Goal: Information Seeking & Learning: Learn about a topic

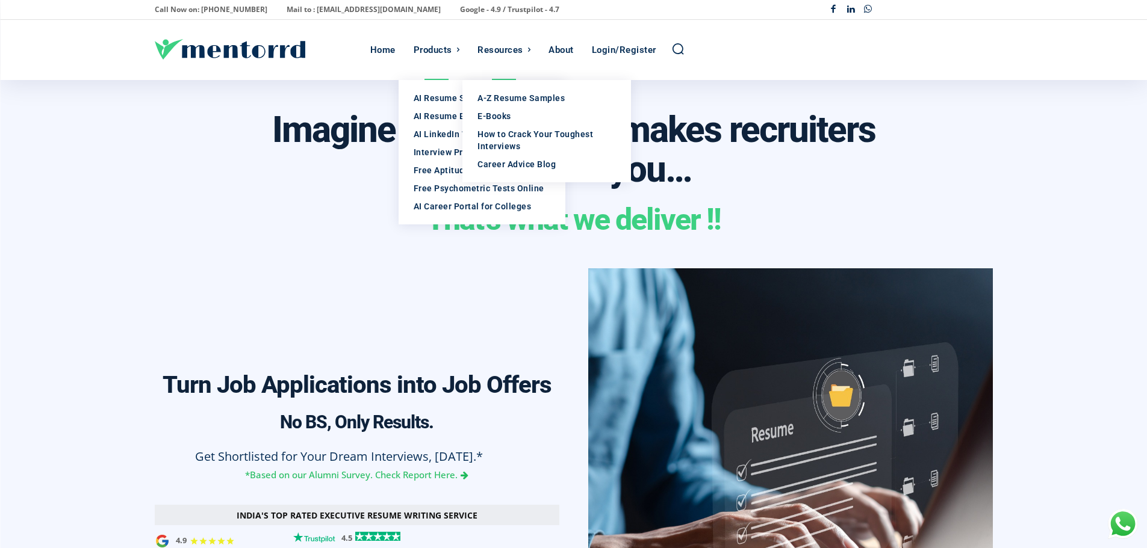
scroll to position [0, 2015]
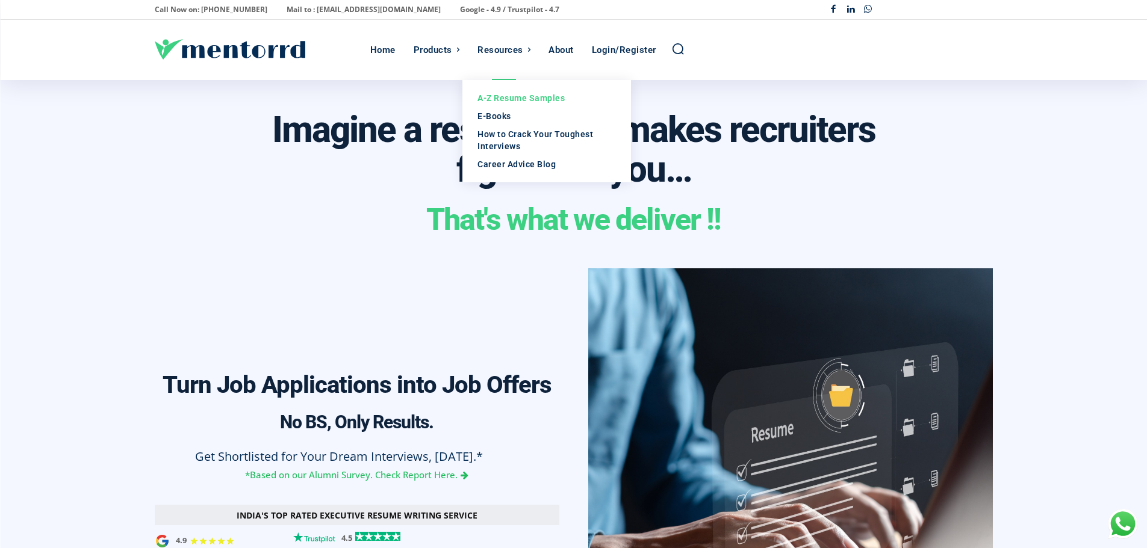
click at [495, 95] on div "A-Z Resume Samples" at bounding box center [546, 98] width 138 height 12
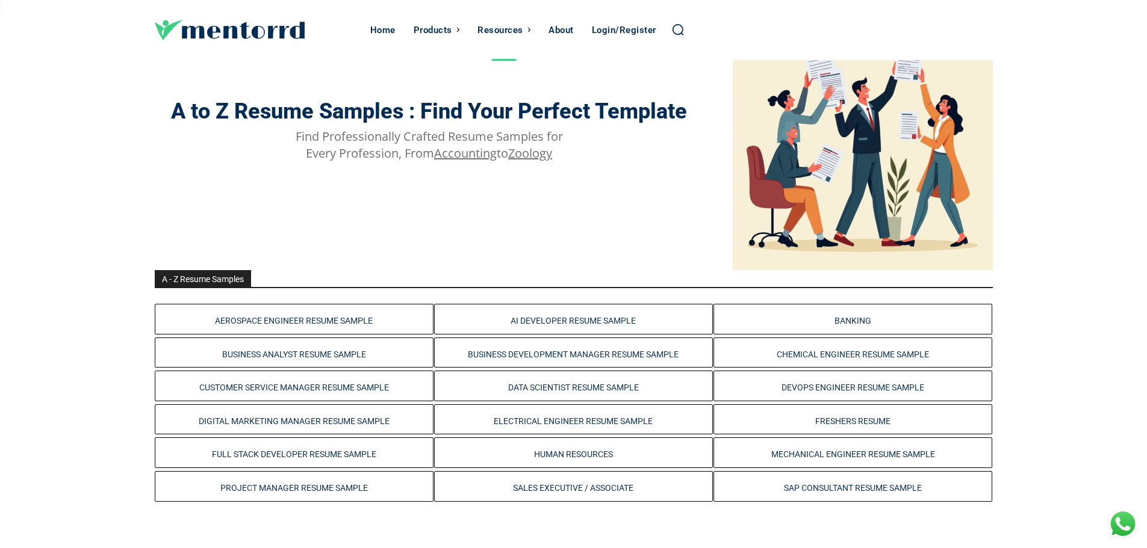
scroll to position [181, 0]
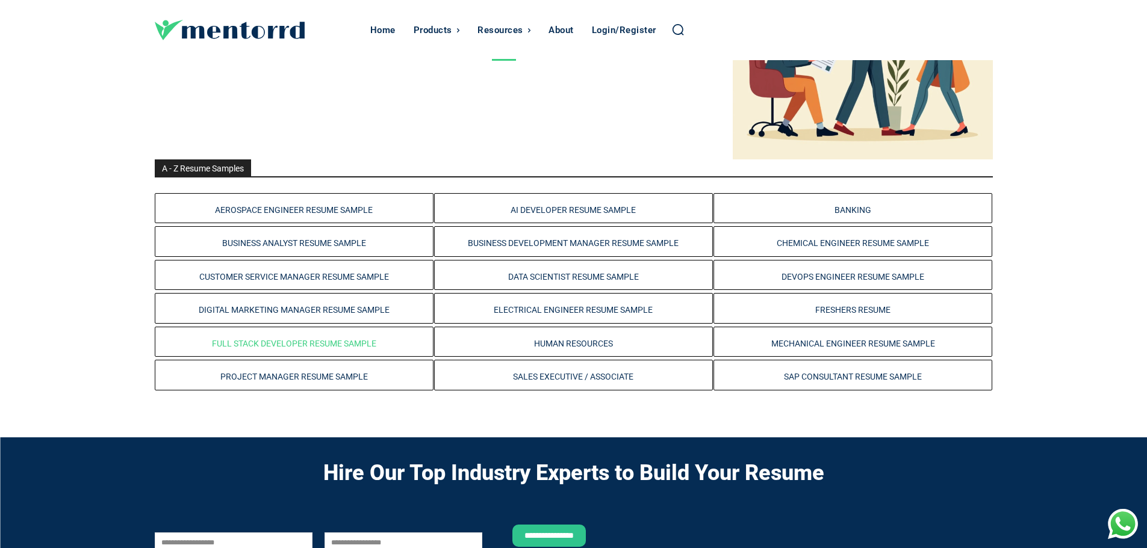
click at [328, 344] on link "Full Stack Developer Resume Sample" at bounding box center [294, 344] width 164 height 10
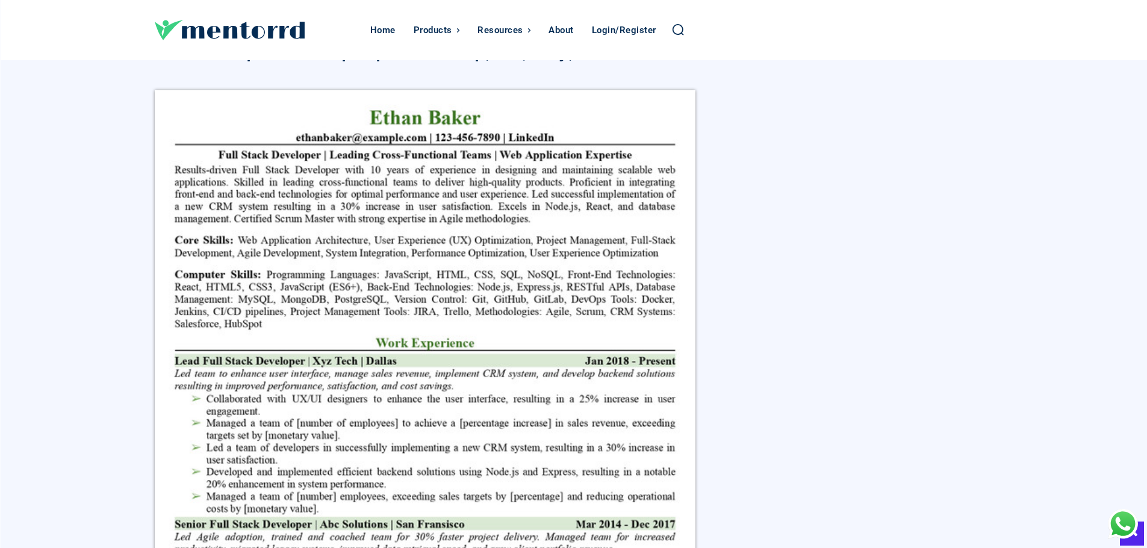
scroll to position [843, 0]
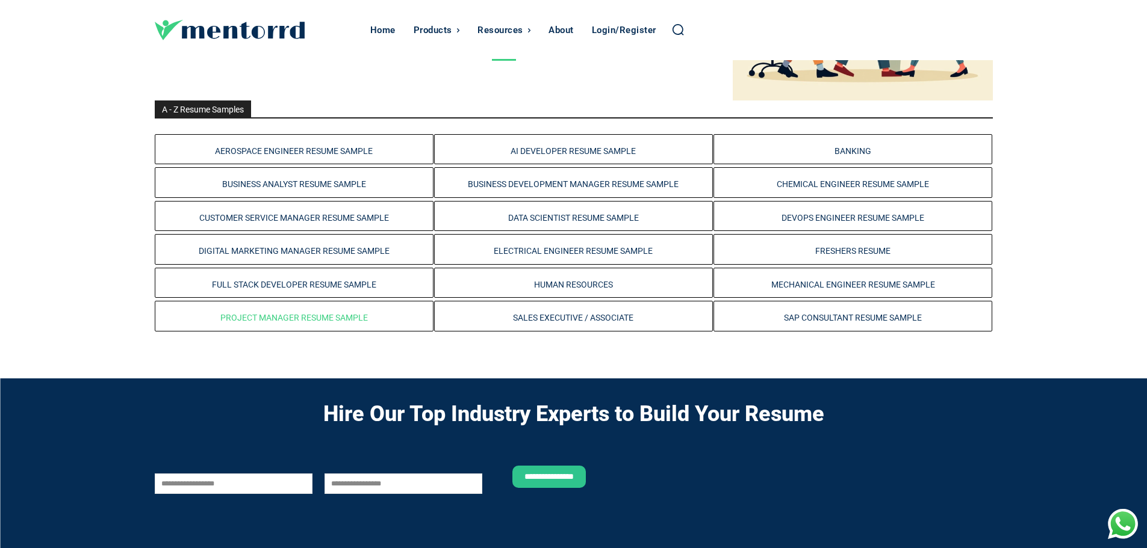
click at [264, 321] on link "Project Manager Resume Sample" at bounding box center [293, 318] width 147 height 10
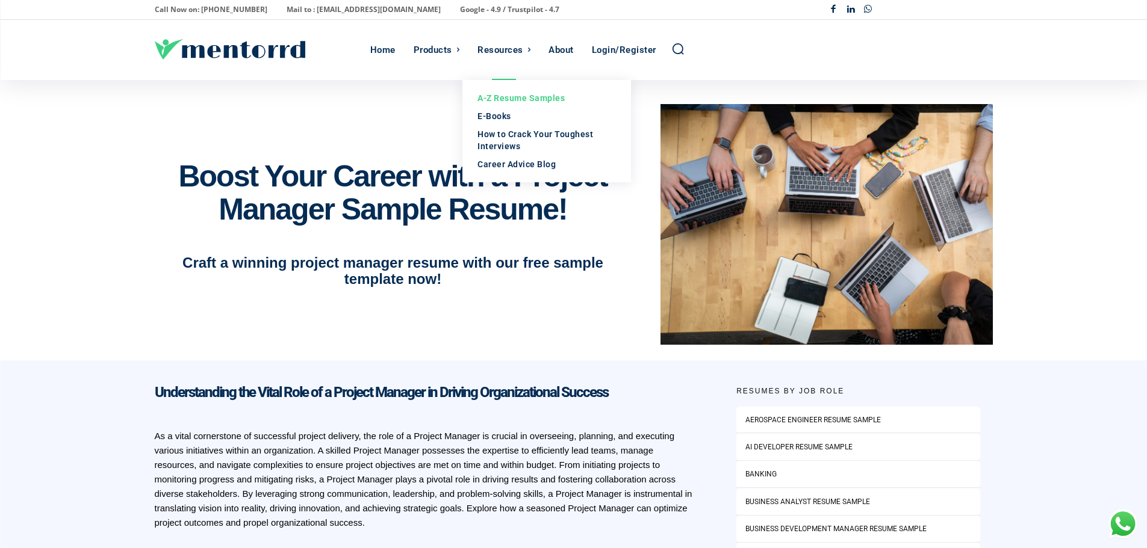
click at [498, 93] on div "A-Z Resume Samples" at bounding box center [546, 98] width 138 height 12
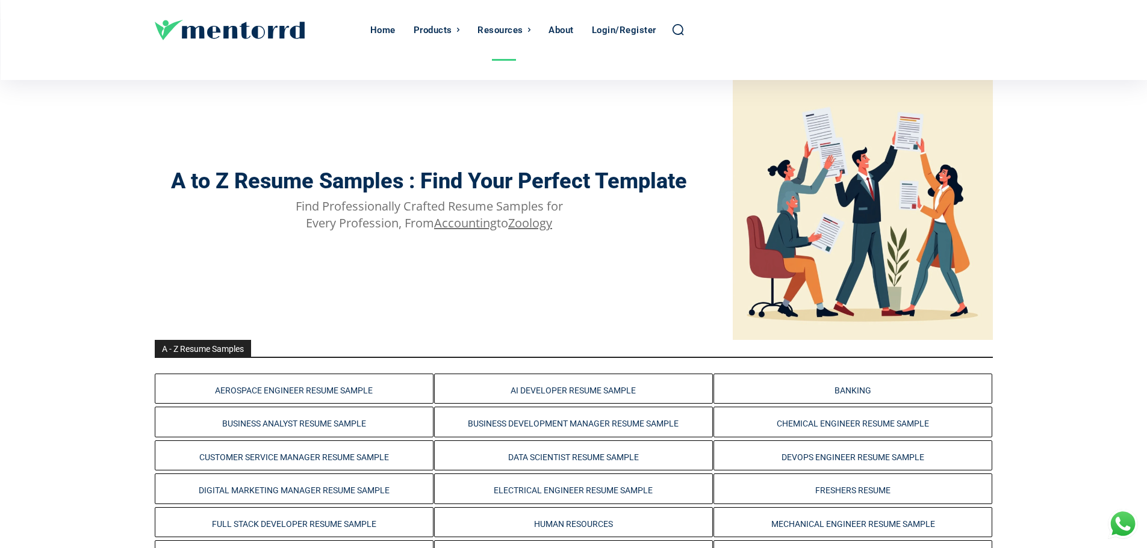
scroll to position [120, 0]
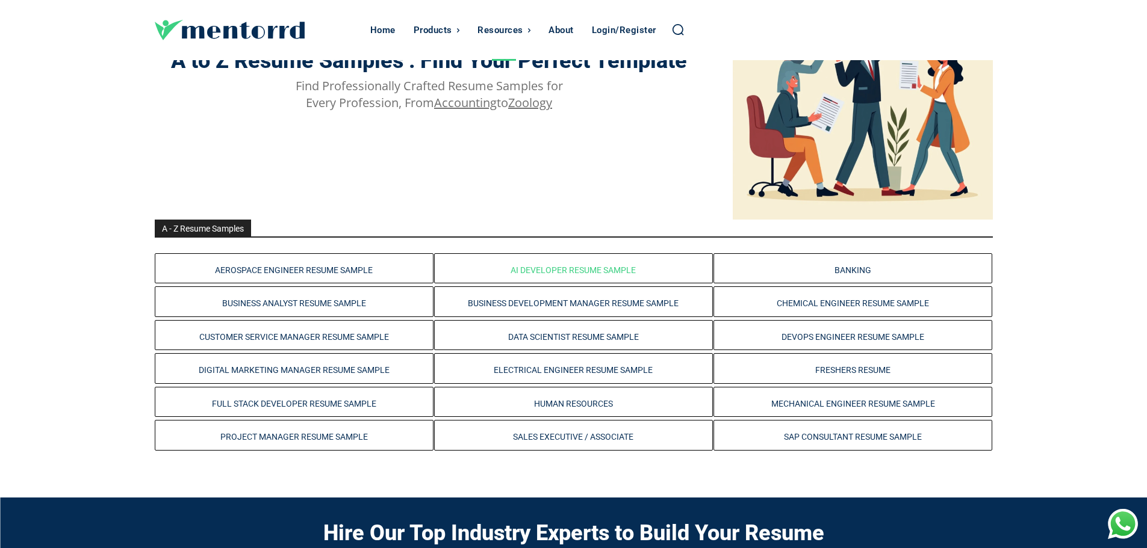
click at [588, 271] on link "AI Developer Resume Sample" at bounding box center [572, 270] width 125 height 10
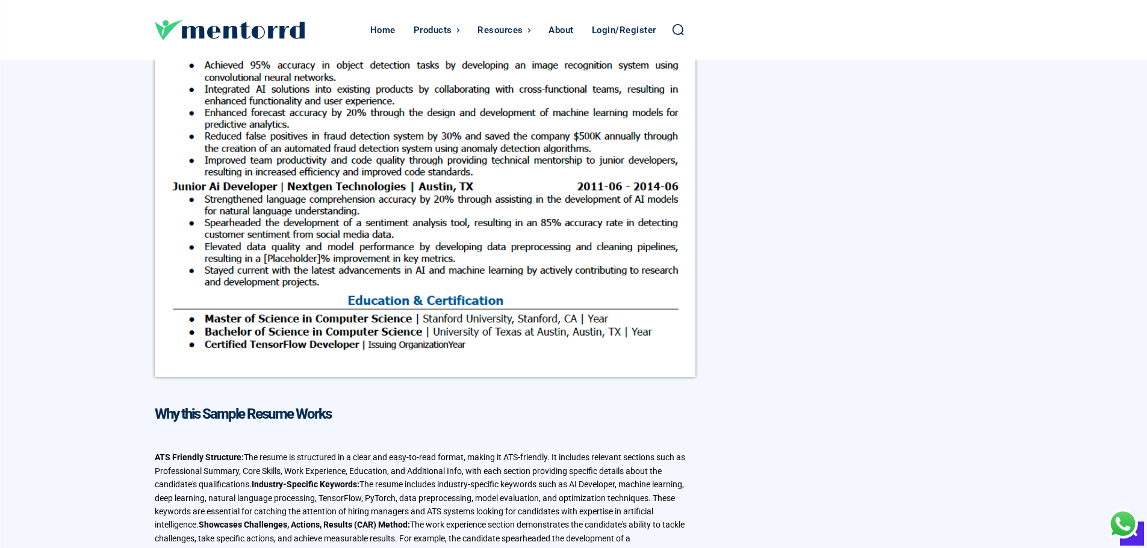
scroll to position [782, 0]
